Goal: Go to known website: Go to known website

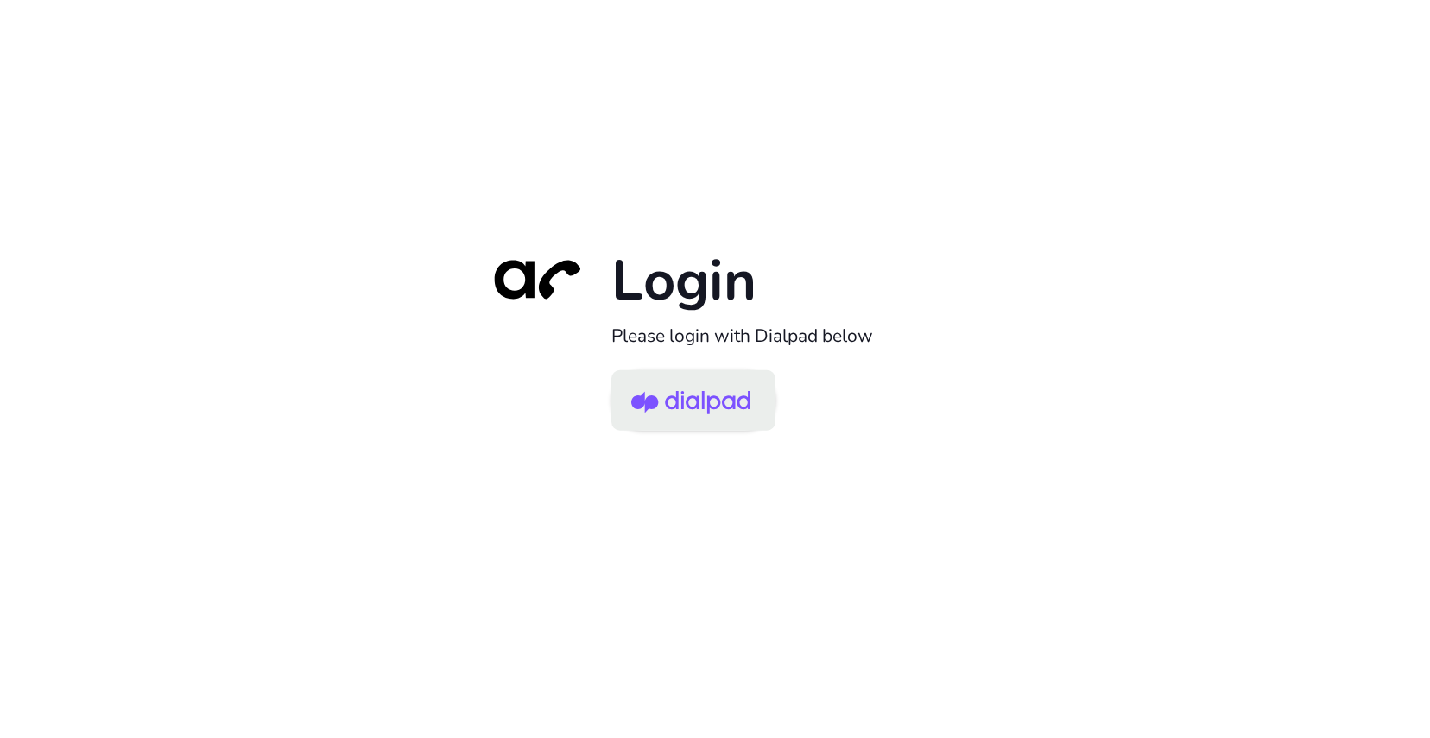
click at [700, 387] on img at bounding box center [690, 402] width 119 height 56
click at [717, 406] on img at bounding box center [690, 402] width 119 height 56
click at [674, 405] on img at bounding box center [690, 402] width 119 height 56
click at [673, 383] on img at bounding box center [690, 402] width 119 height 56
click at [706, 407] on img at bounding box center [690, 402] width 119 height 56
